Goal: Information Seeking & Learning: Learn about a topic

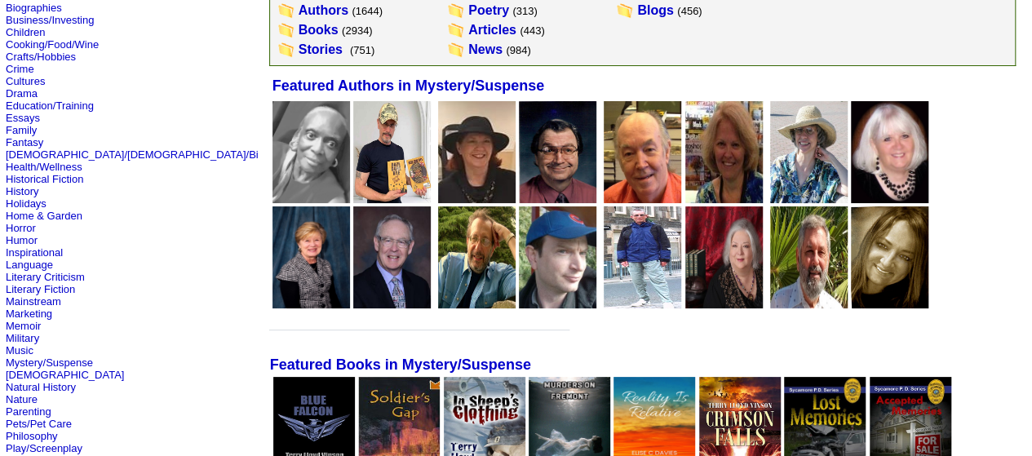
scroll to position [245, 0]
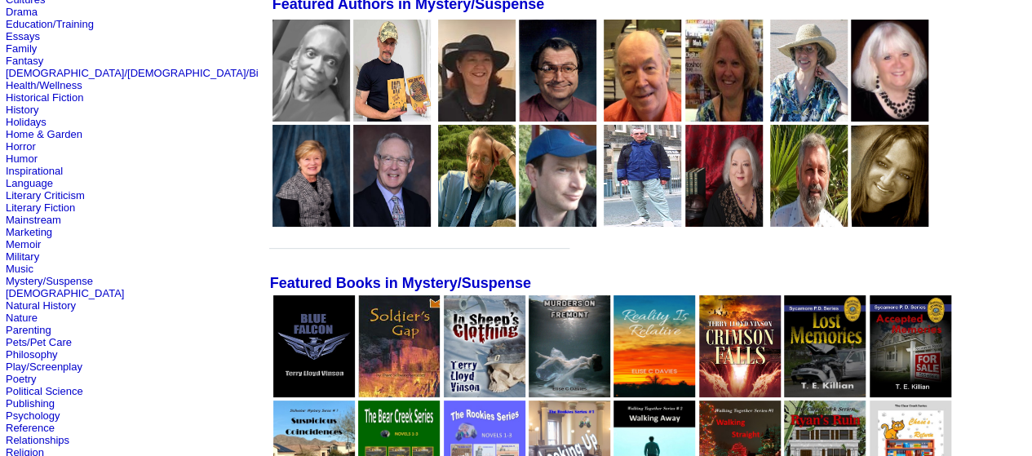
click at [699, 329] on img at bounding box center [740, 346] width 82 height 102
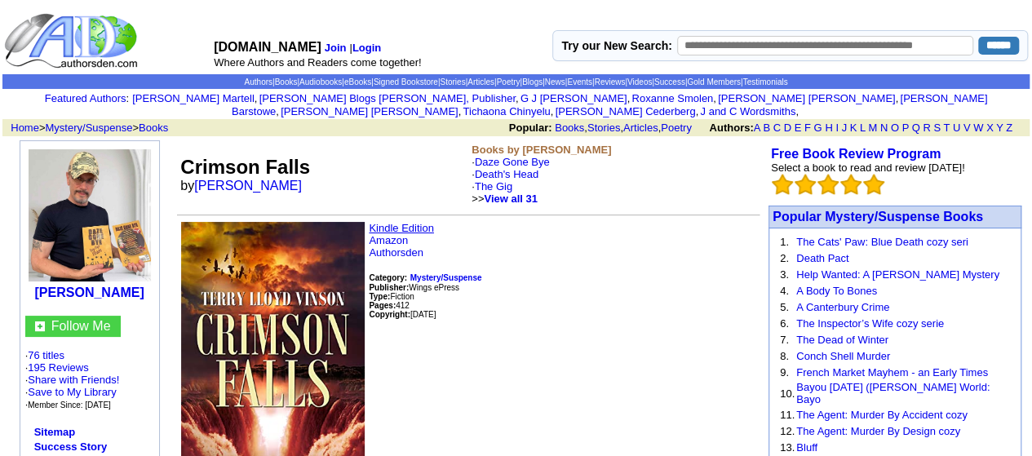
click at [409, 230] on link "Kindle Edition" at bounding box center [401, 228] width 65 height 12
click at [403, 242] on link "Amazon" at bounding box center [388, 240] width 39 height 12
click at [421, 225] on link "Kindle Edition" at bounding box center [401, 228] width 65 height 12
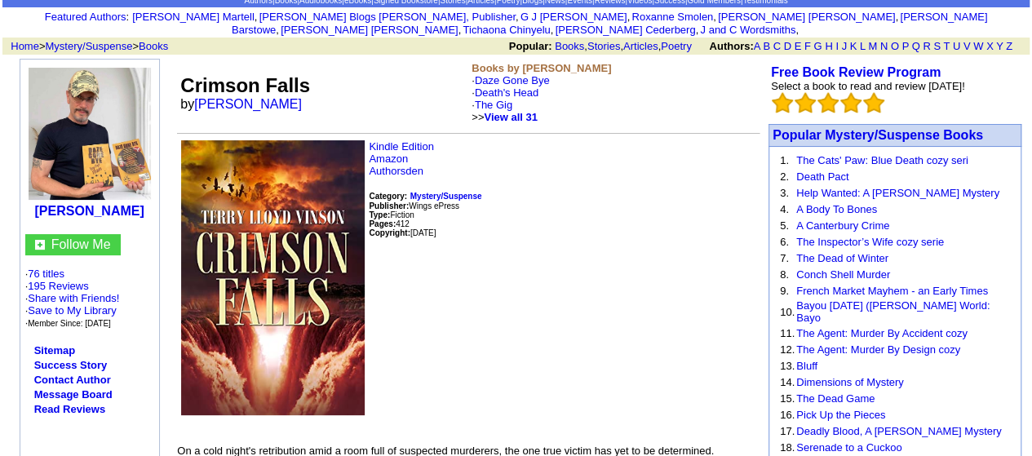
scroll to position [245, 0]
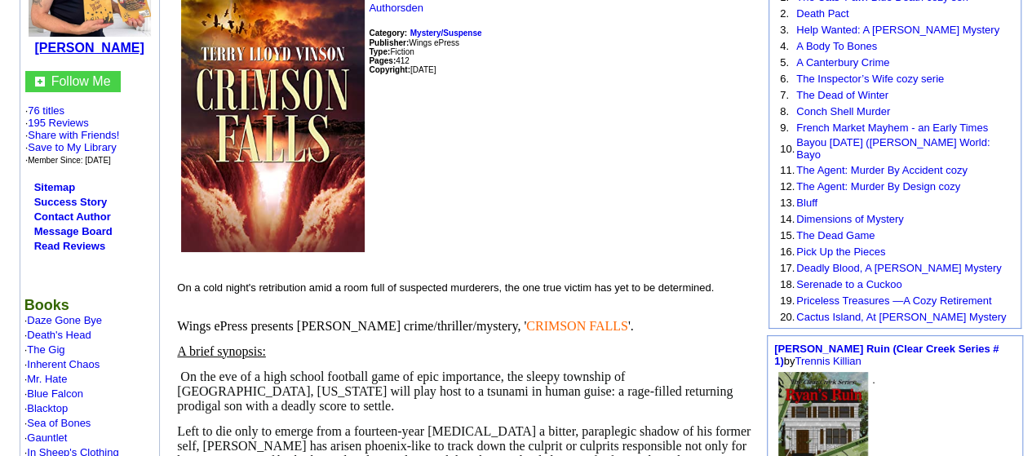
click at [111, 55] on b "Terry L Vinson" at bounding box center [89, 48] width 109 height 14
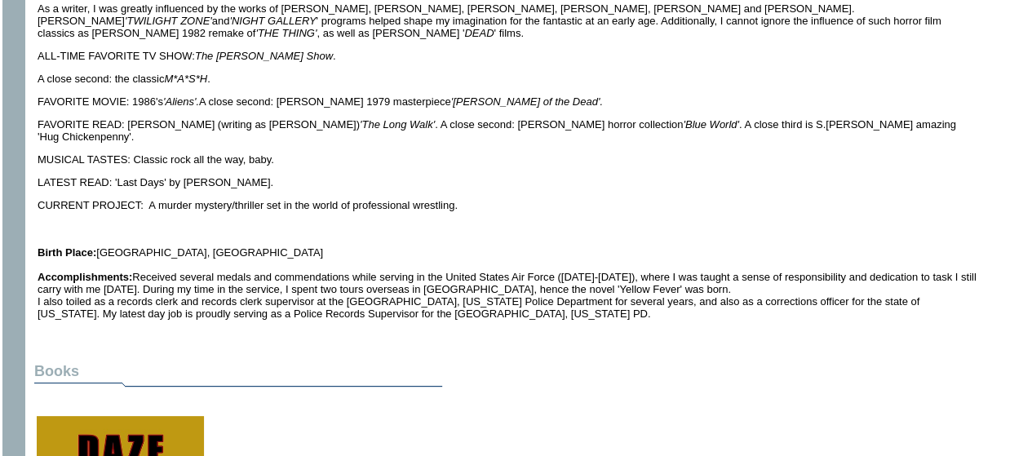
scroll to position [408, 0]
